Goal: Navigation & Orientation: Find specific page/section

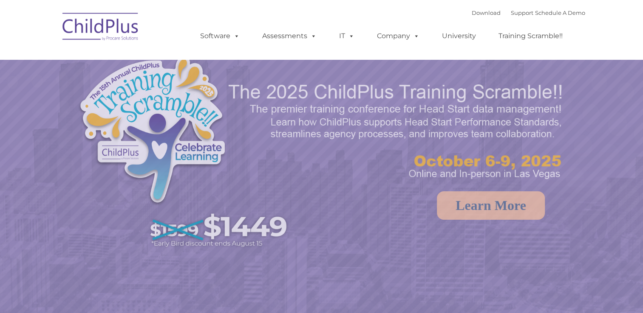
select select "MEDIUM"
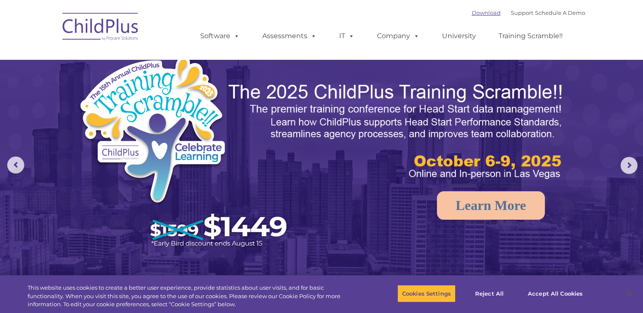
click at [478, 13] on link "Download" at bounding box center [485, 12] width 29 height 7
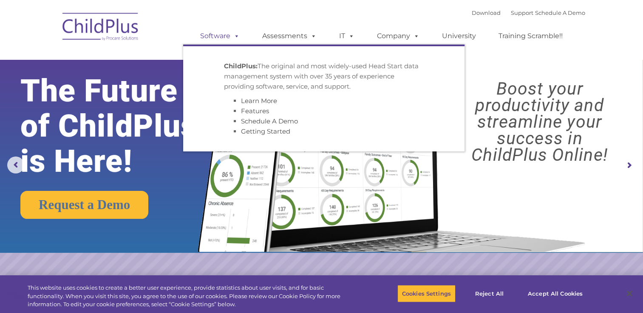
click at [207, 33] on link "Software" at bounding box center [220, 36] width 56 height 17
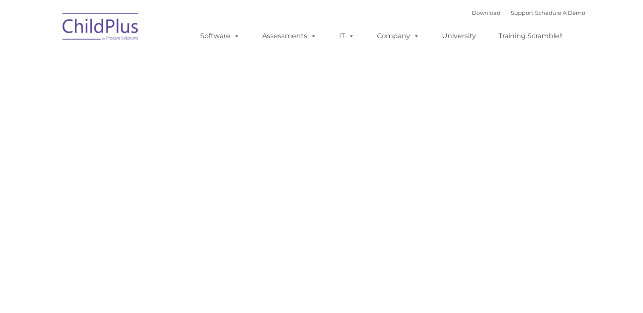
type input ""
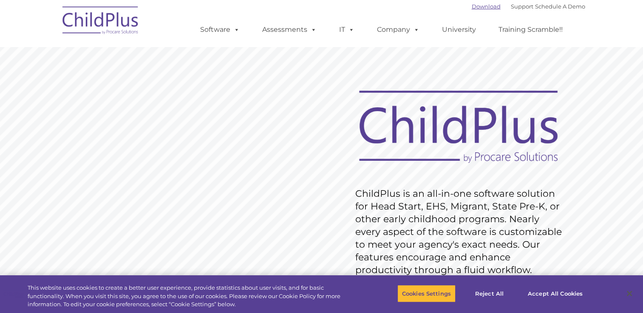
click at [471, 8] on link "Download" at bounding box center [485, 6] width 29 height 7
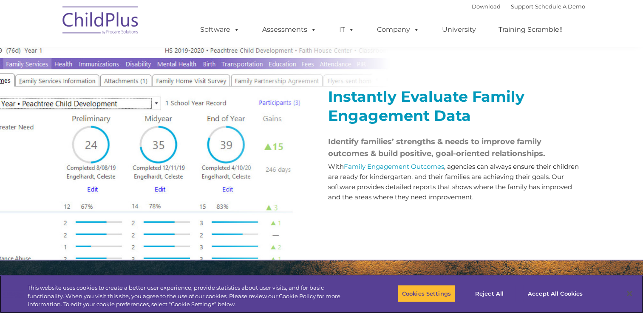
scroll to position [1278, 0]
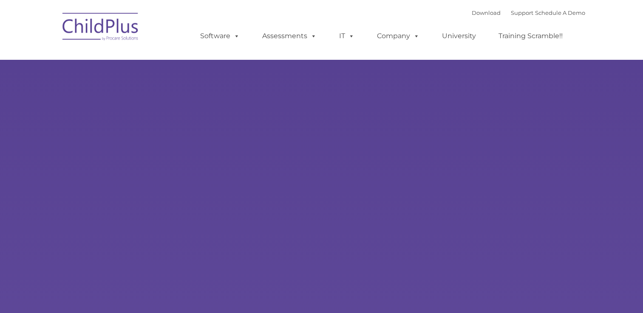
type input ""
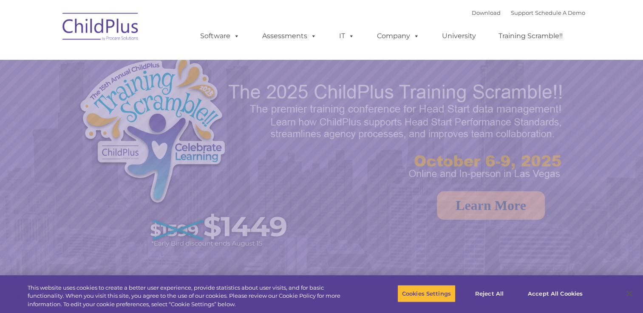
select select "MEDIUM"
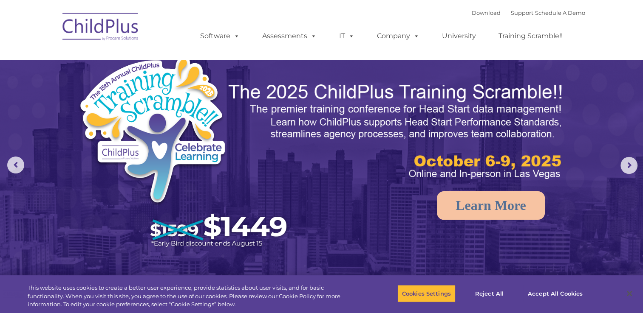
click at [129, 39] on img at bounding box center [100, 28] width 85 height 42
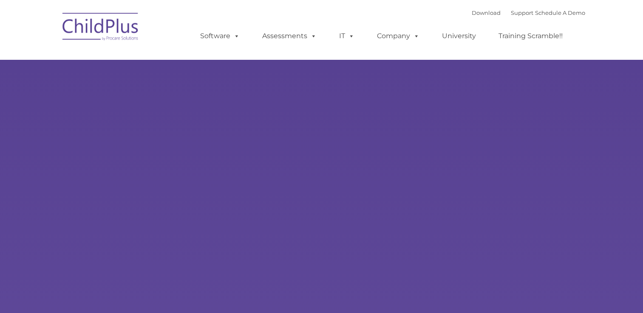
type input ""
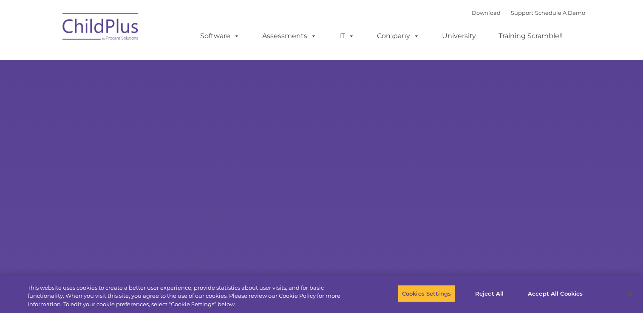
select select "MEDIUM"
